Goal: Understand process/instructions

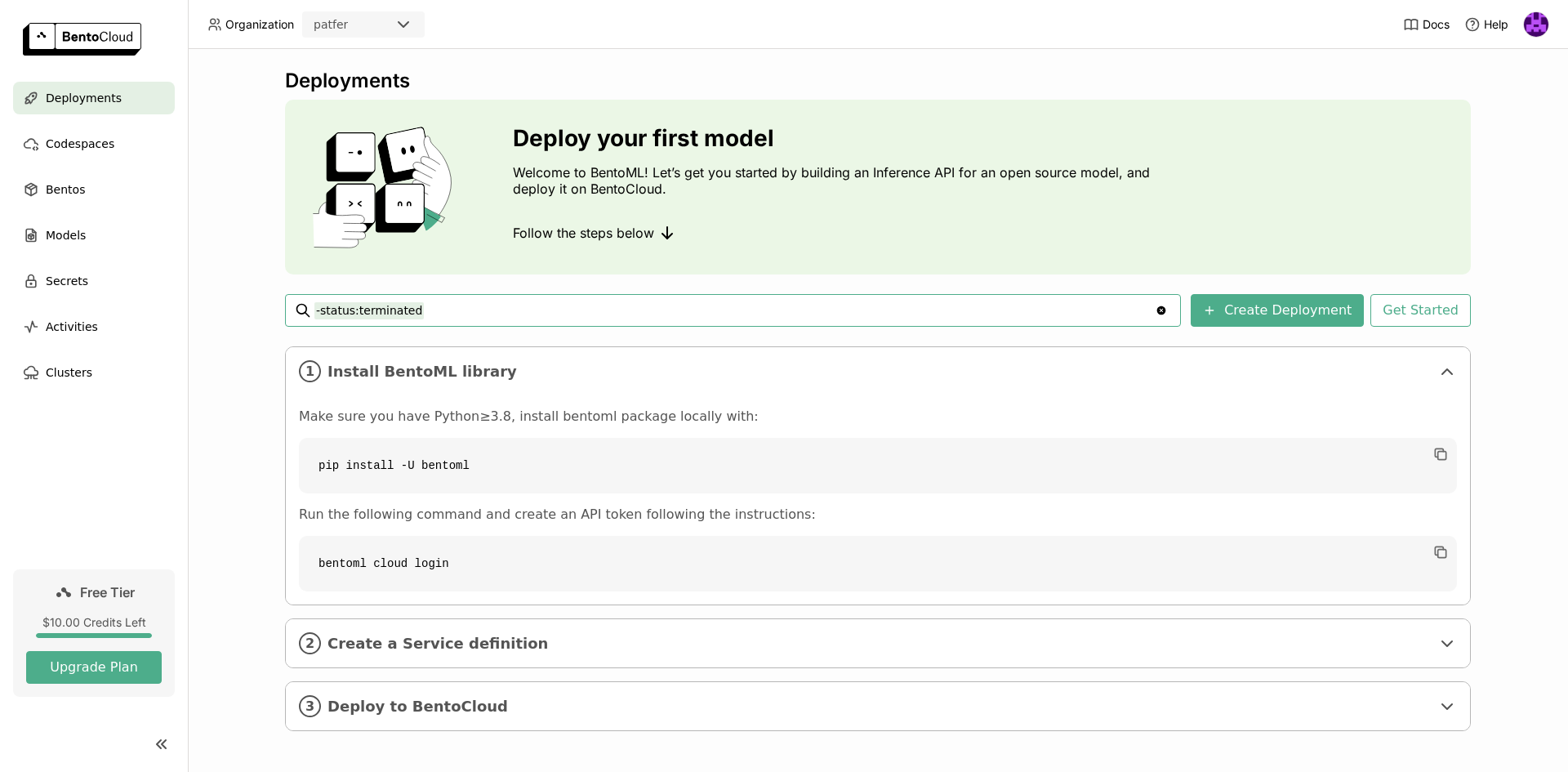
scroll to position [3, 0]
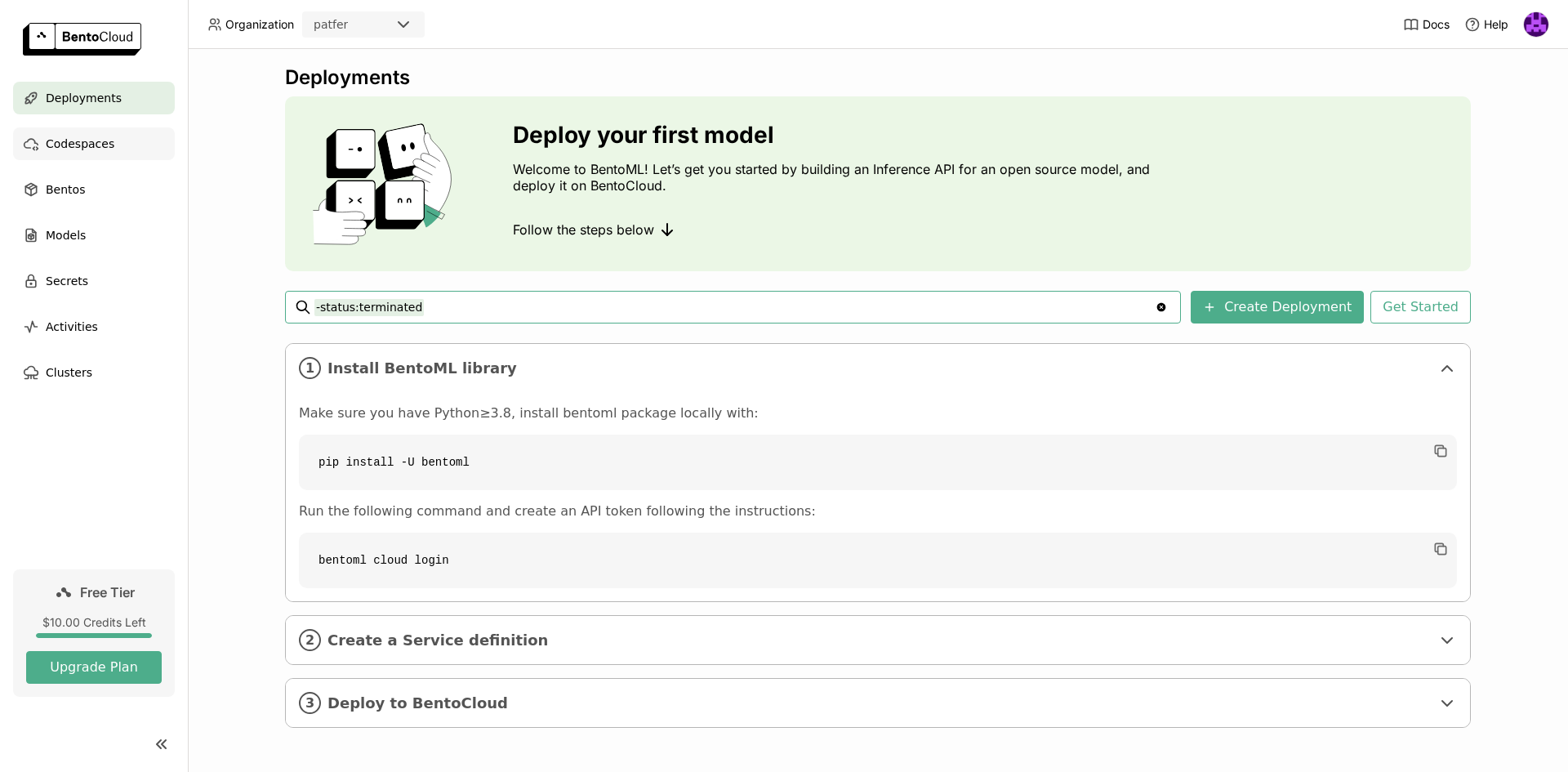
click at [87, 146] on span "Codespaces" at bounding box center [80, 144] width 68 height 20
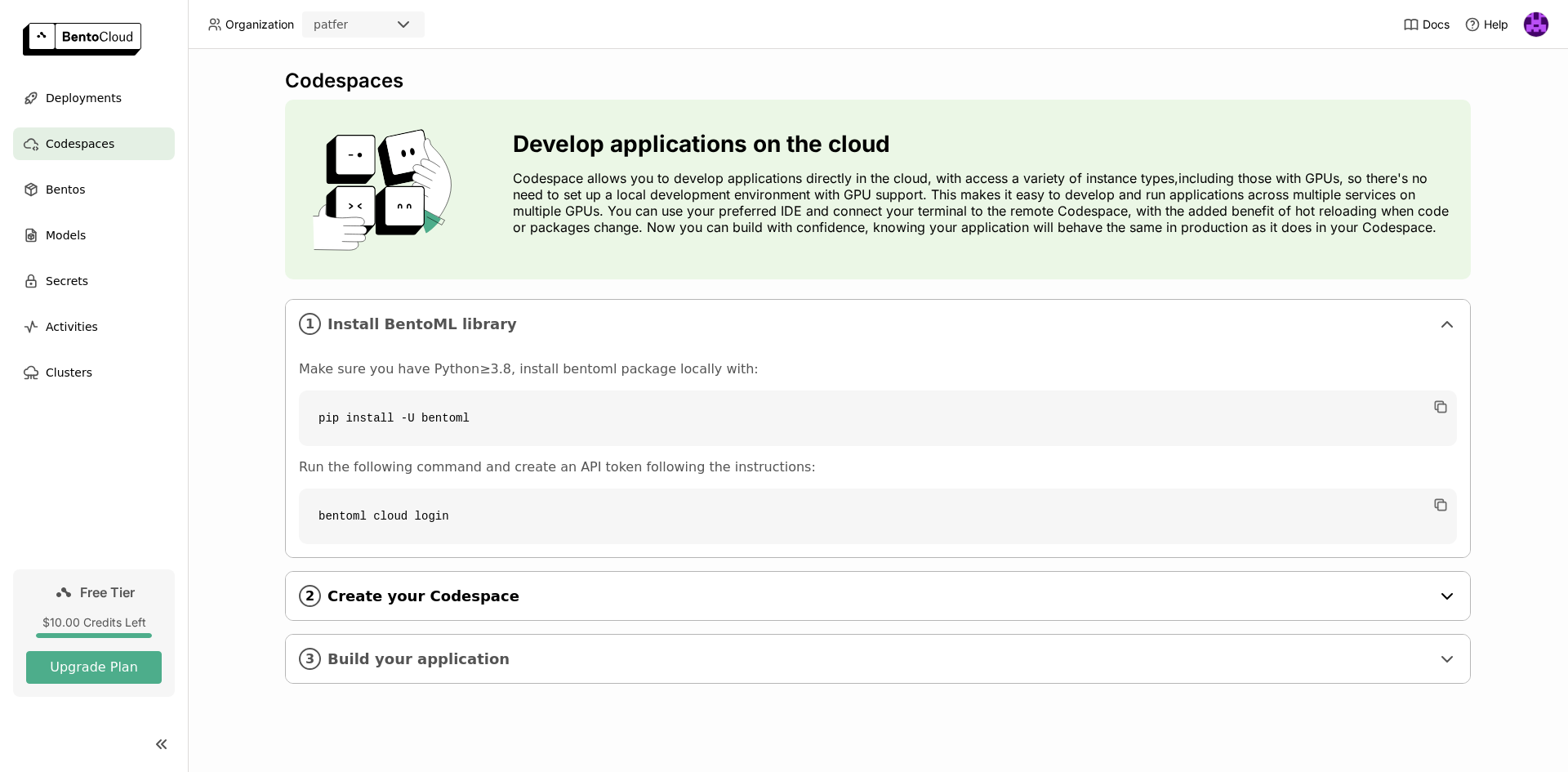
click at [409, 596] on span "Create your Codespace" at bounding box center [879, 596] width 1103 height 18
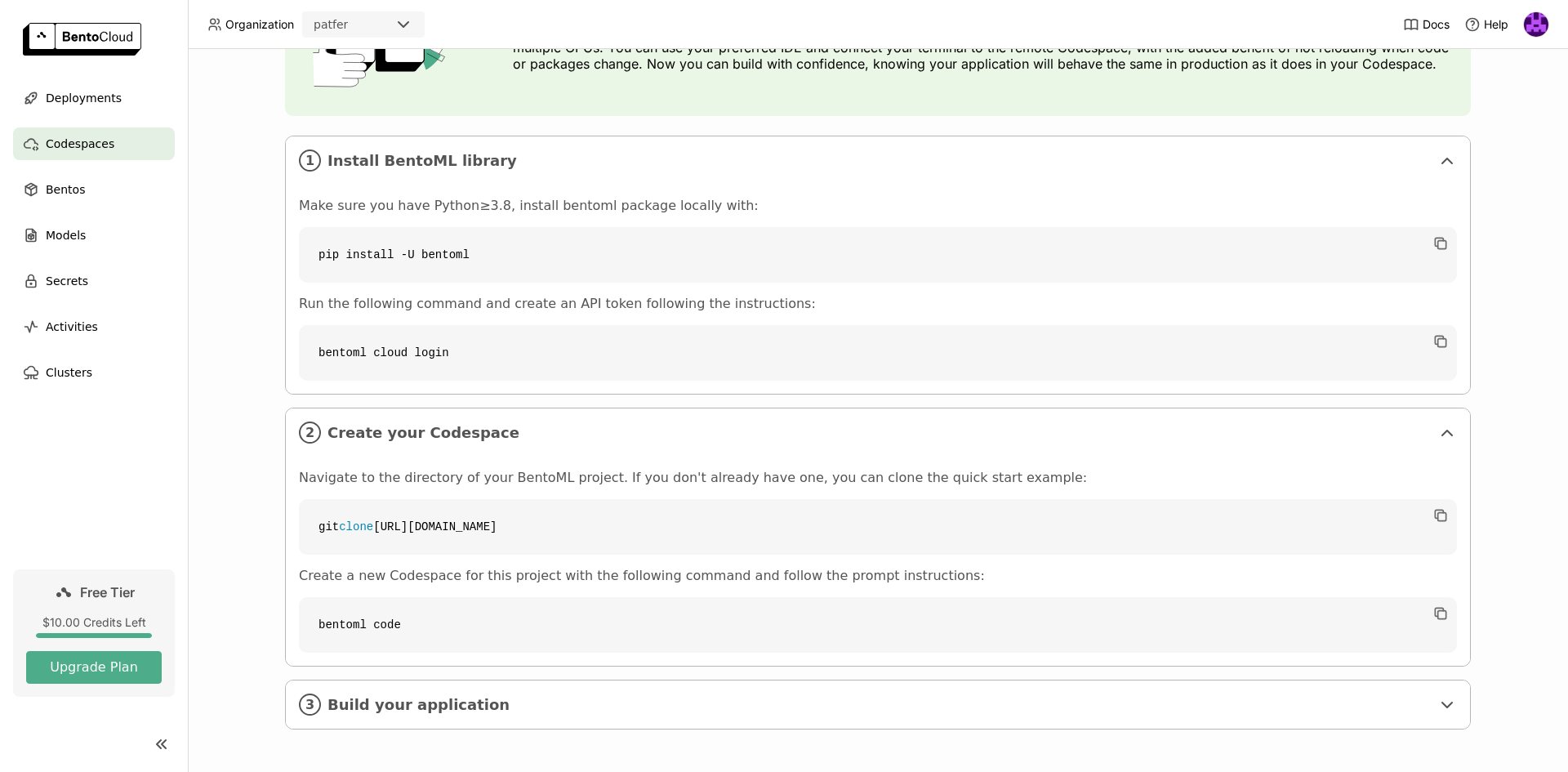
scroll to position [165, 0]
drag, startPoint x: 500, startPoint y: 253, endPoint x: 303, endPoint y: 262, distance: 197.2
click at [303, 262] on code "pip install -U bentoml" at bounding box center [878, 253] width 1158 height 55
copy code "pip install -U bentoml"
click at [1179, 392] on div "1 Install BentoML library Make sure you have Python≥3.8, install bentoml packag…" at bounding box center [878, 431] width 1186 height 594
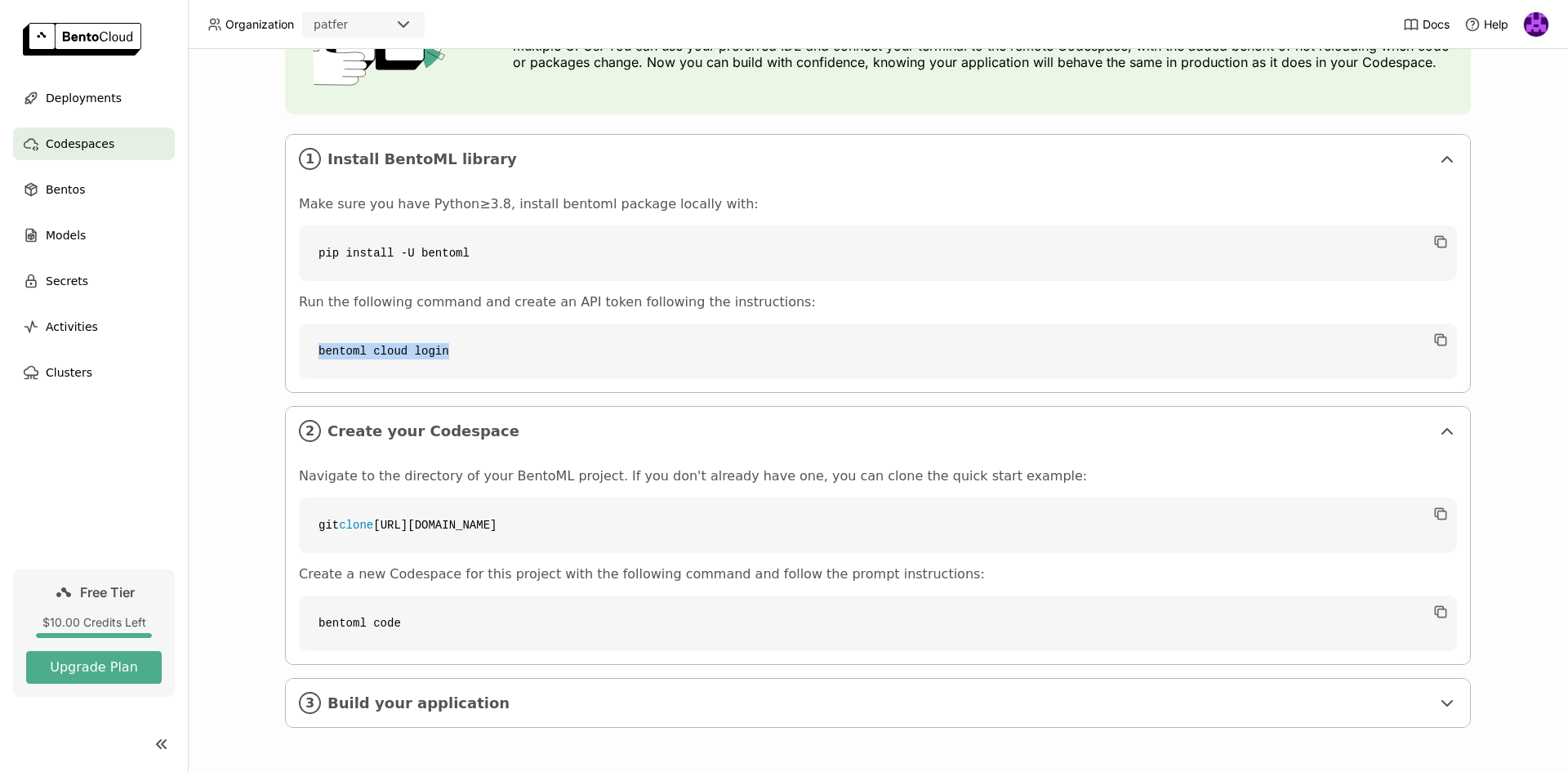
drag, startPoint x: 328, startPoint y: 352, endPoint x: 303, endPoint y: 355, distance: 25.2
click at [303, 355] on code "bentoml cloud login" at bounding box center [878, 351] width 1158 height 55
copy code "bentoml cloud login"
